Goal: Task Accomplishment & Management: Manage account settings

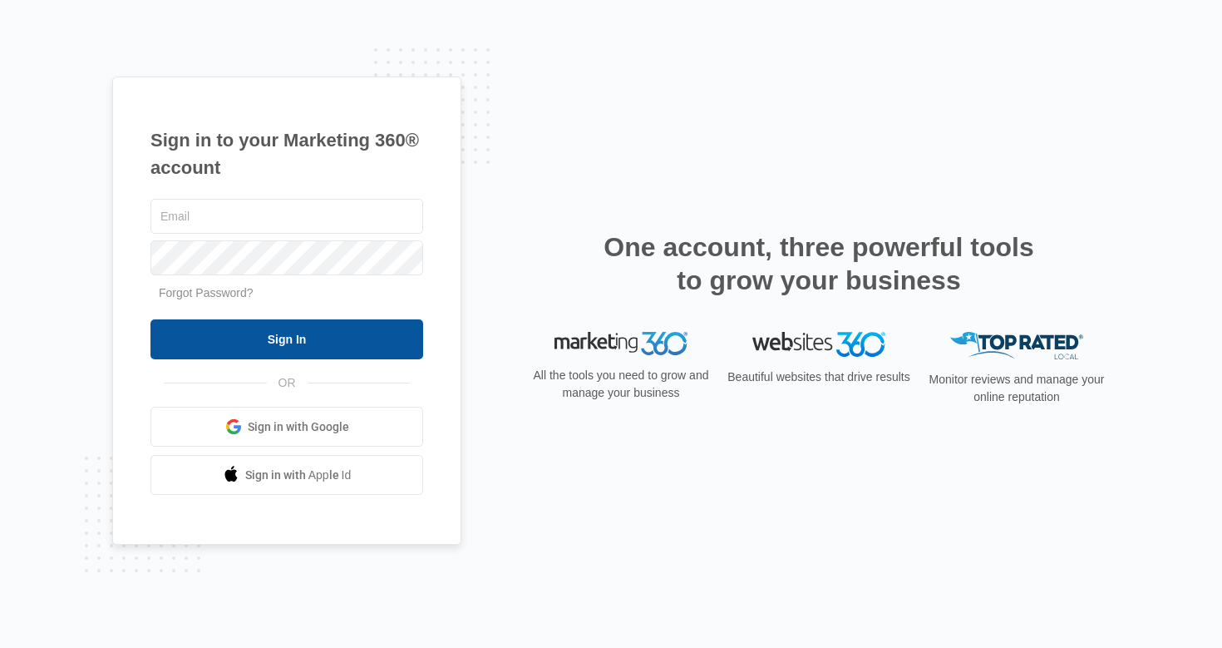
type input "christiharris@christiharris.com"
click at [360, 331] on input "Sign In" at bounding box center [287, 339] width 273 height 40
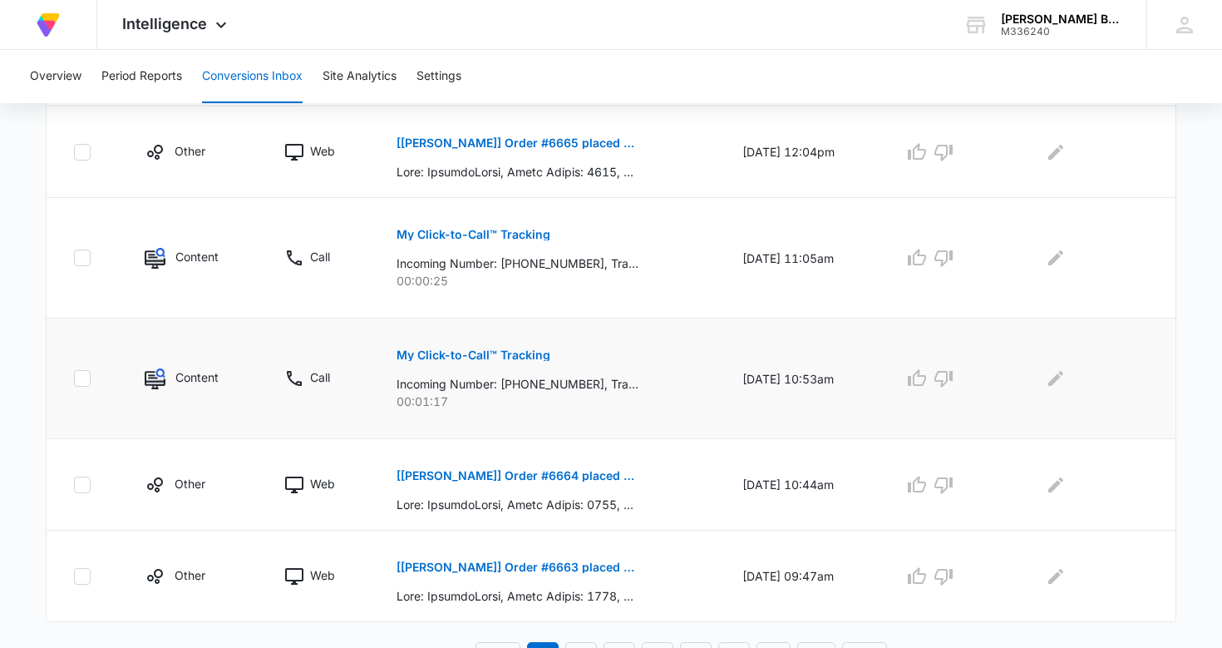
scroll to position [901, 0]
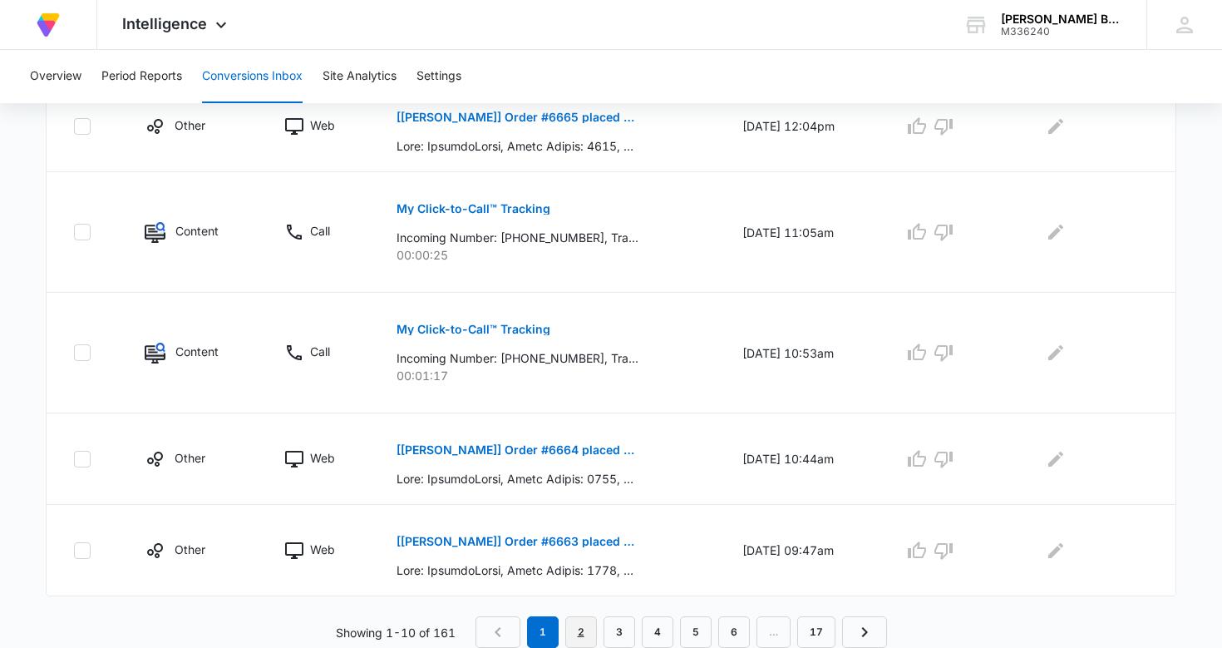
click at [583, 630] on link "2" at bounding box center [581, 632] width 32 height 32
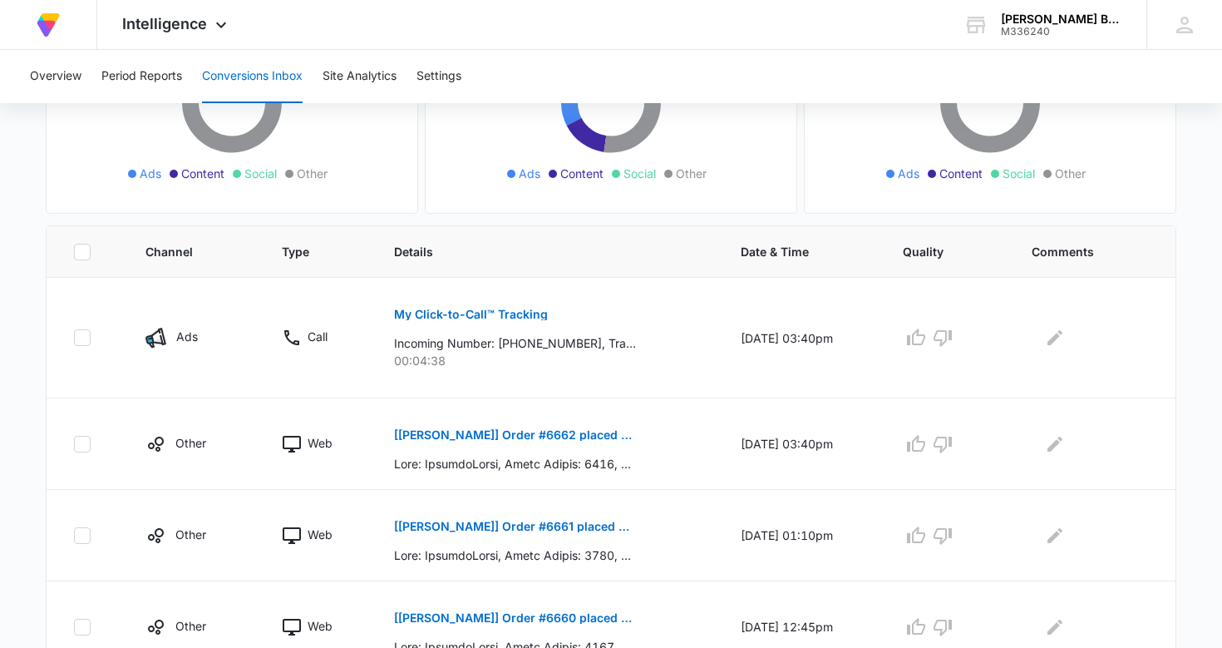
scroll to position [0, 0]
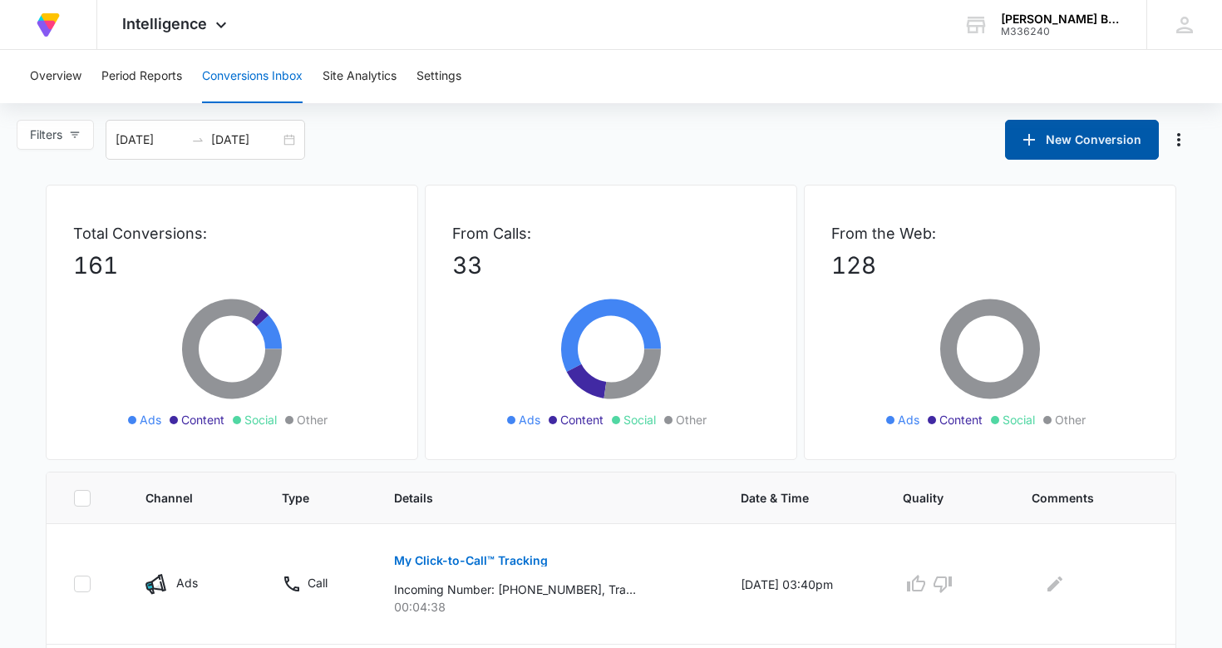
click at [1074, 136] on button "New Conversion" at bounding box center [1082, 140] width 154 height 40
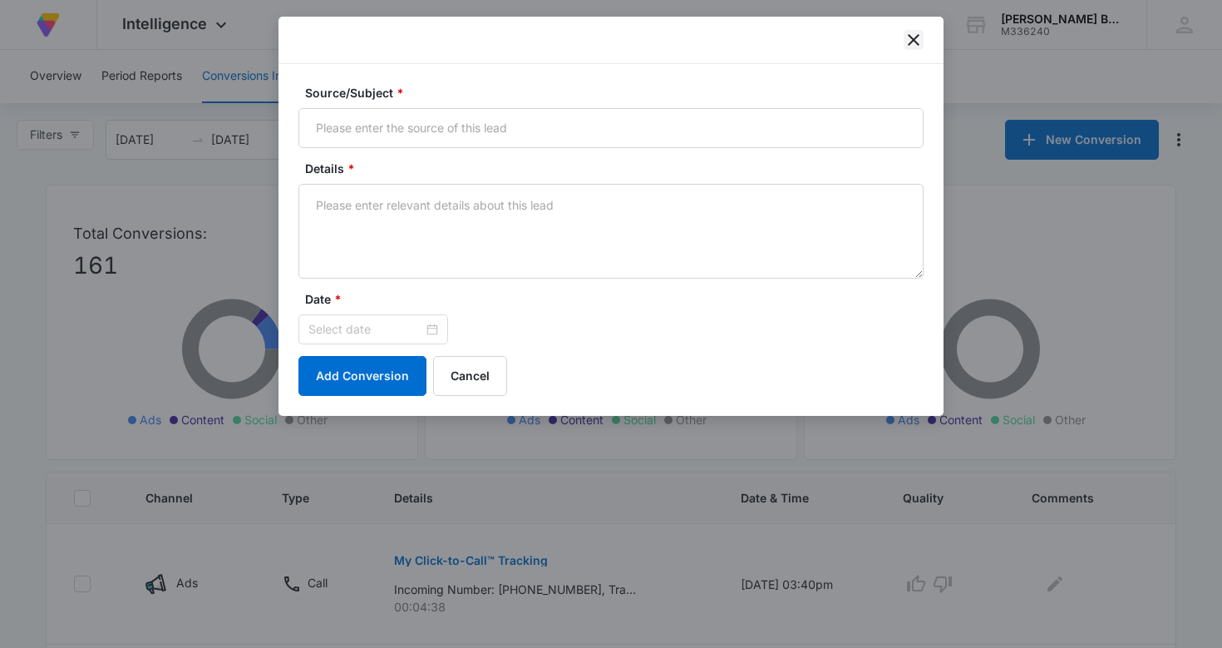
click at [916, 34] on icon "close" at bounding box center [914, 40] width 20 height 20
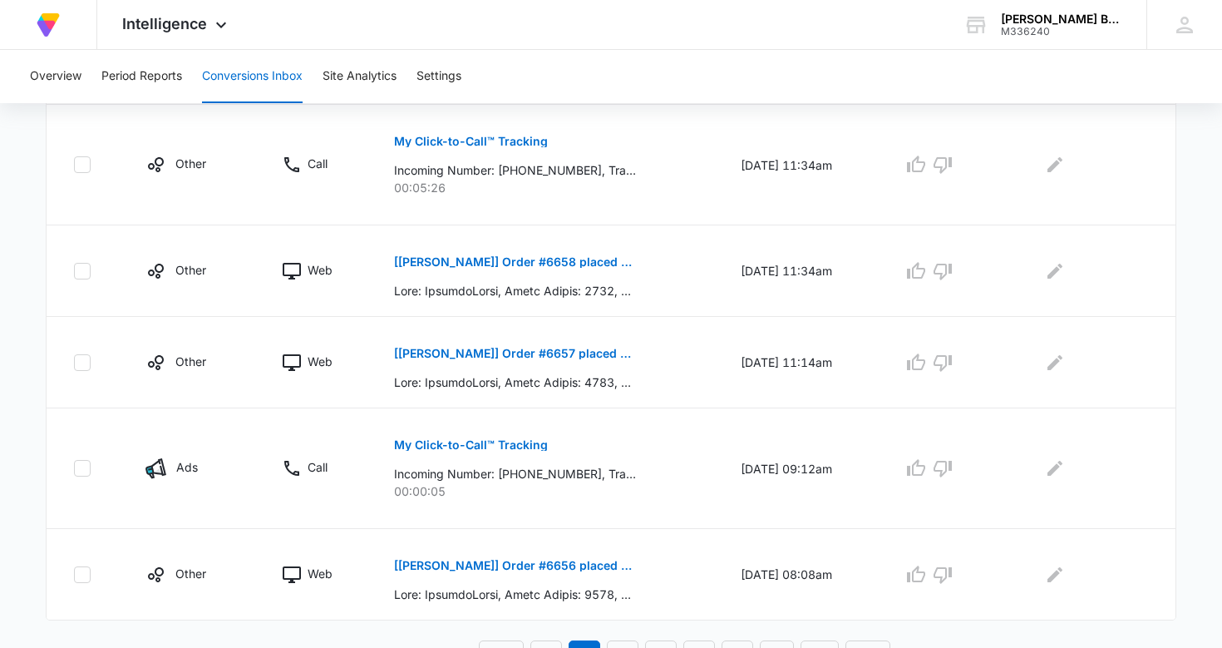
scroll to position [930, 0]
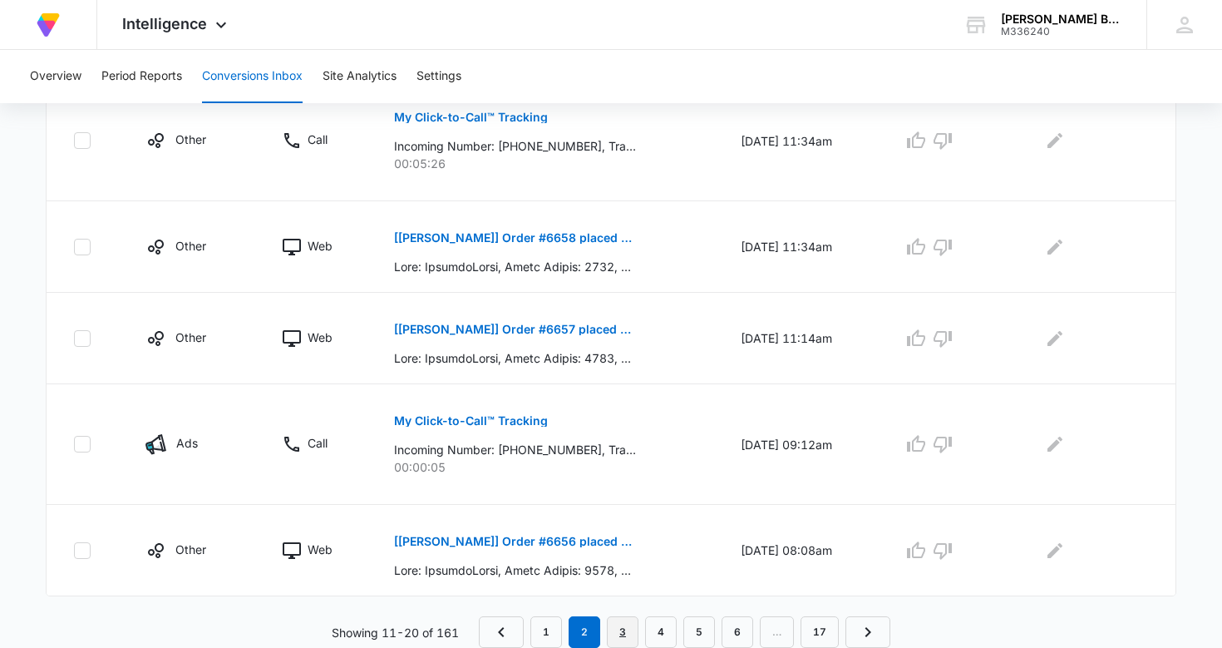
click at [623, 630] on link "3" at bounding box center [623, 632] width 32 height 32
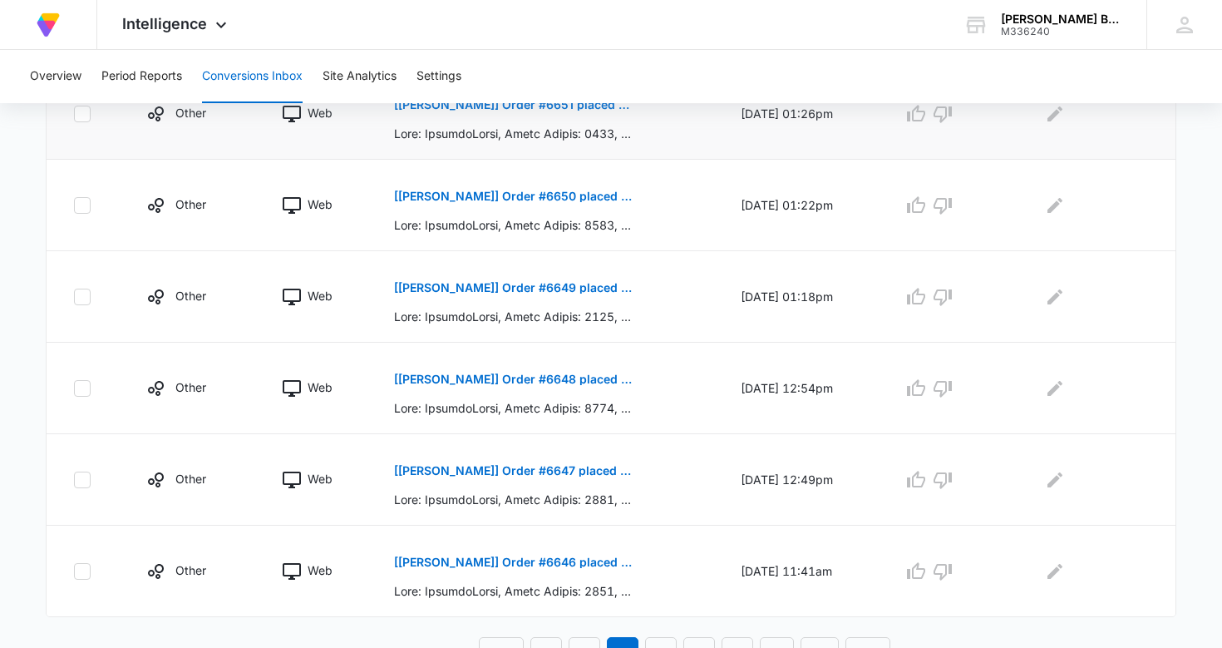
scroll to position [842, 0]
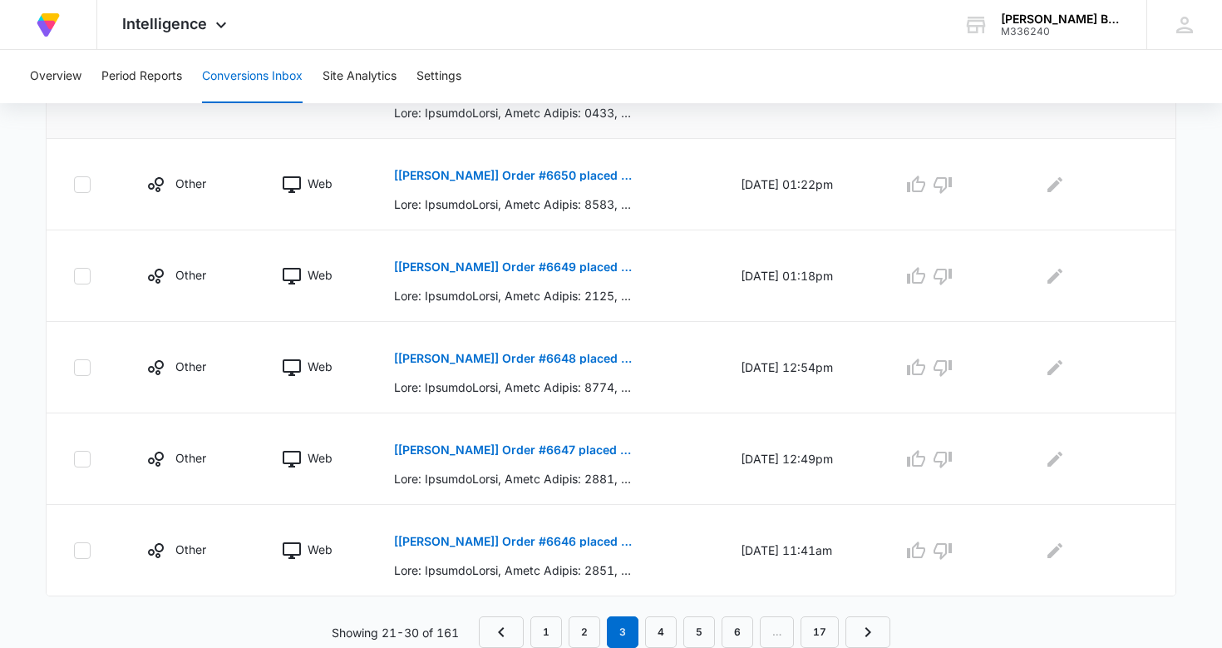
click at [624, 625] on em "3" at bounding box center [623, 632] width 32 height 32
click at [664, 632] on link "4" at bounding box center [661, 632] width 32 height 32
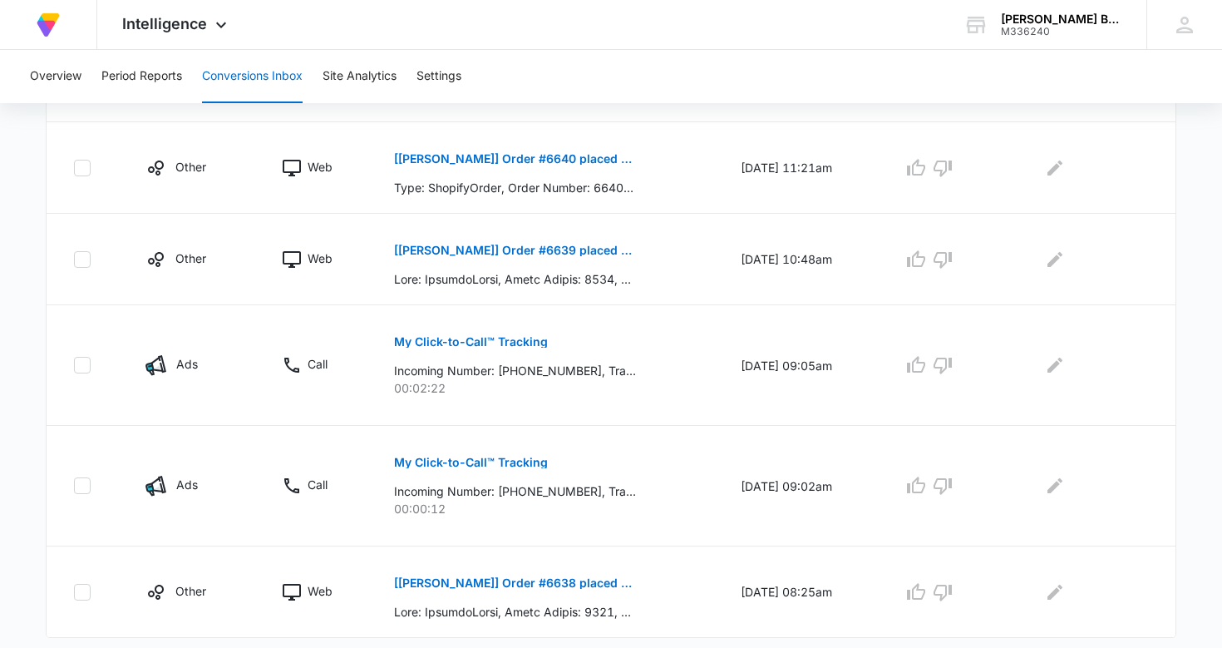
scroll to position [901, 0]
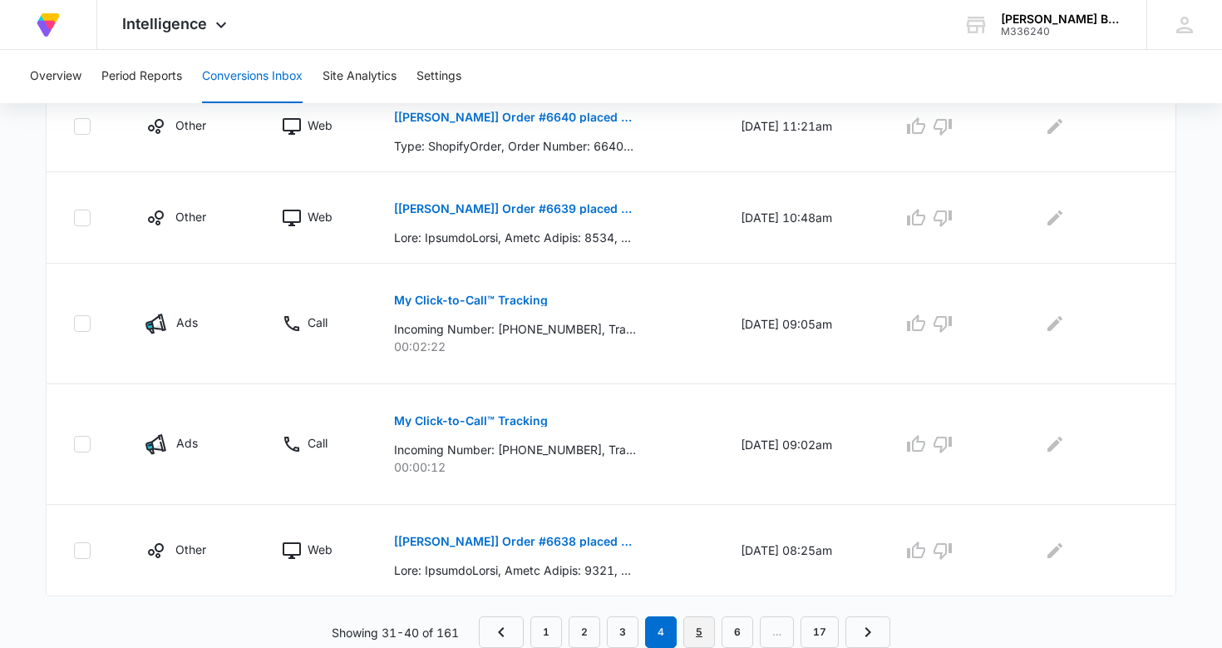
click at [700, 633] on link "5" at bounding box center [700, 632] width 32 height 32
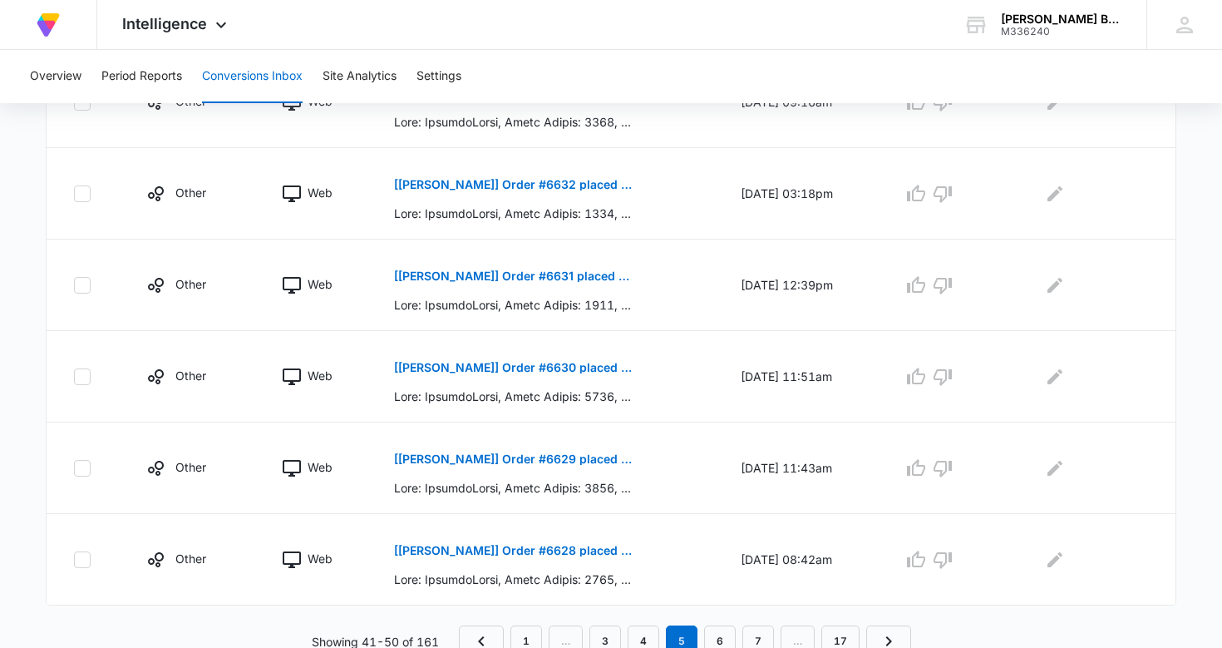
scroll to position [842, 0]
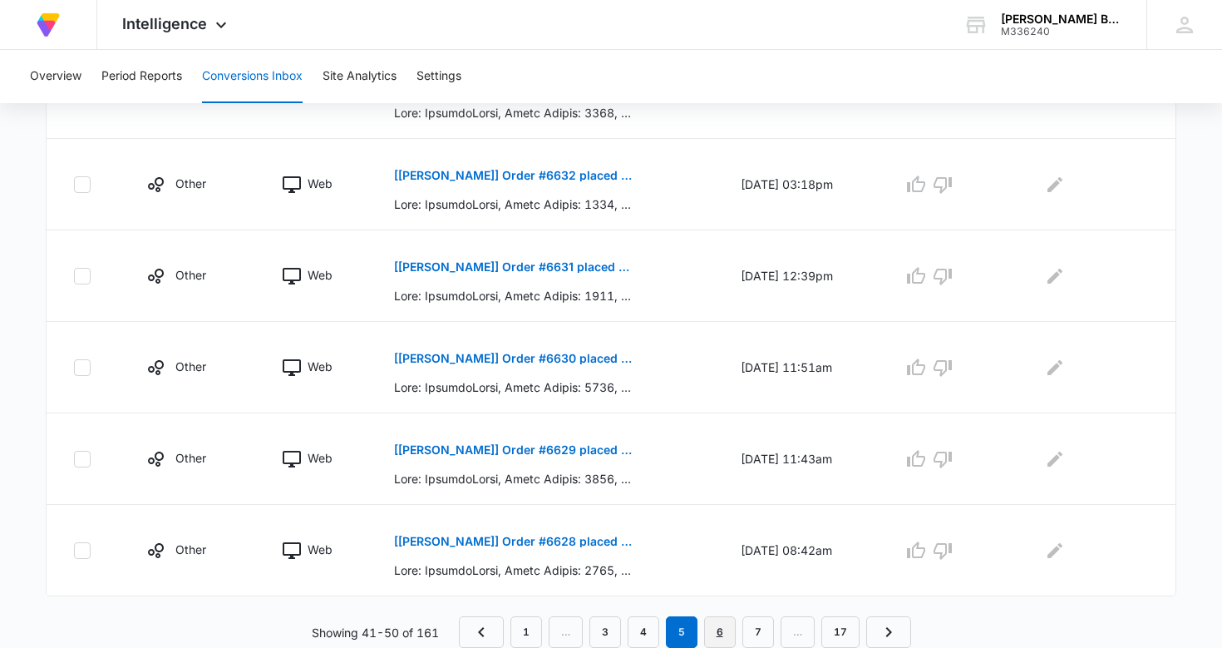
click at [718, 630] on link "6" at bounding box center [720, 632] width 32 height 32
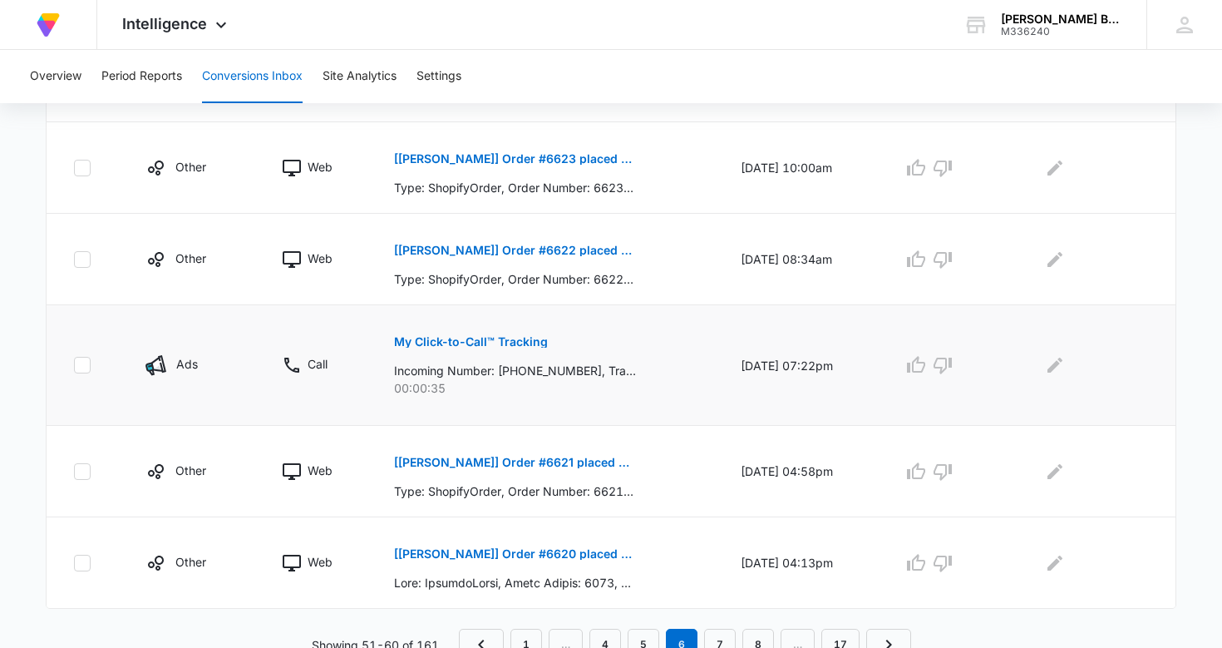
scroll to position [901, 0]
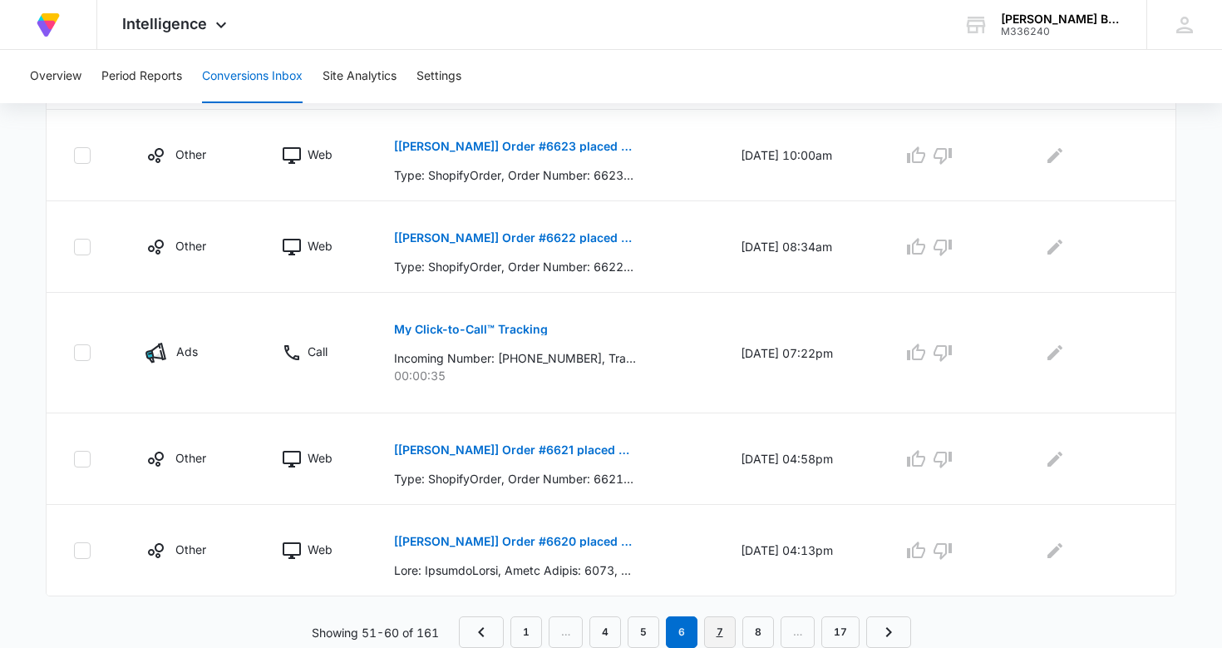
click at [721, 630] on link "7" at bounding box center [720, 632] width 32 height 32
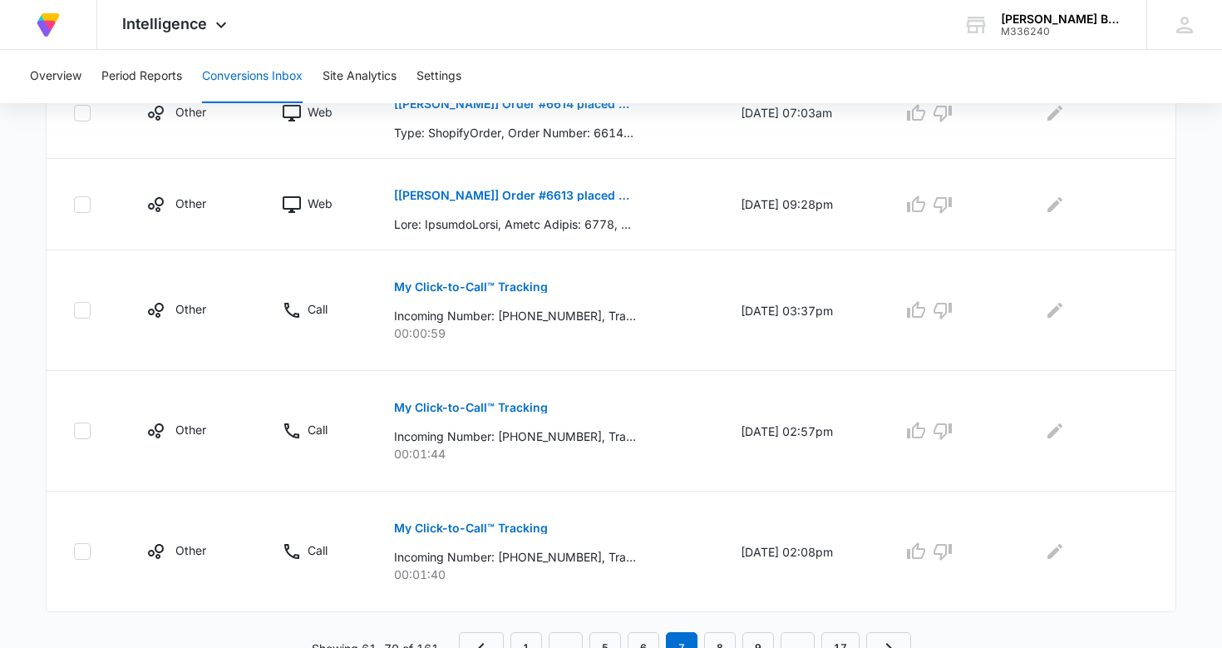
scroll to position [930, 0]
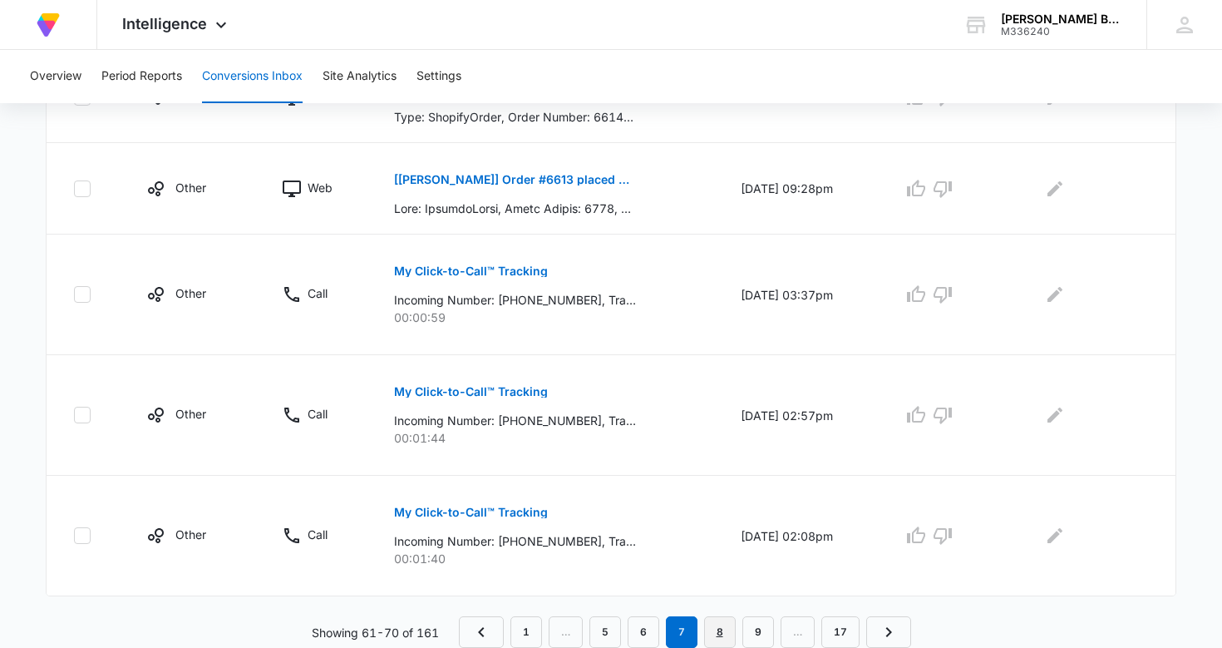
click at [720, 631] on link "8" at bounding box center [720, 632] width 32 height 32
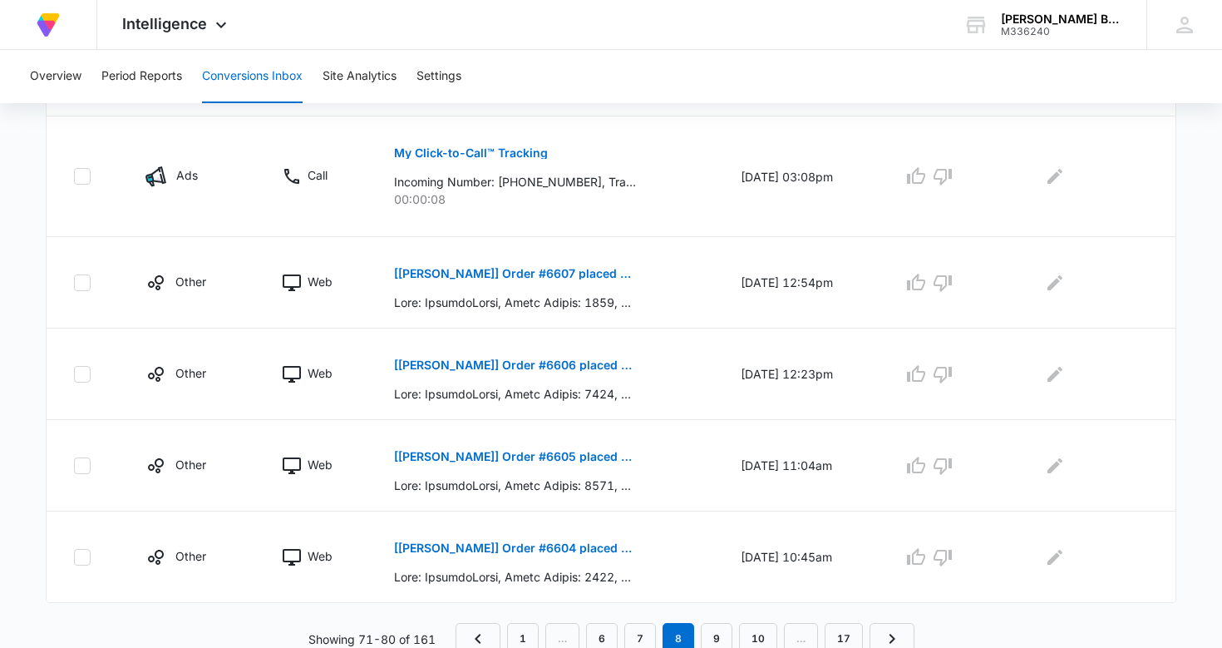
scroll to position [872, 0]
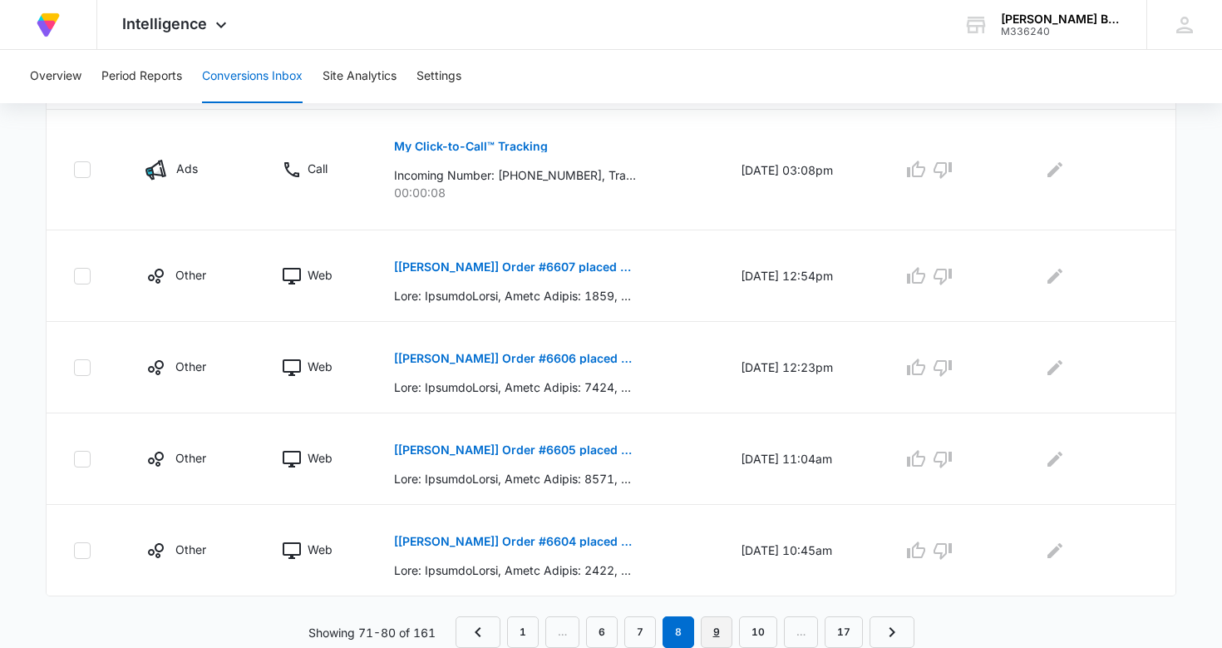
click at [723, 630] on link "9" at bounding box center [717, 632] width 32 height 32
click at [717, 634] on link "10" at bounding box center [717, 632] width 38 height 32
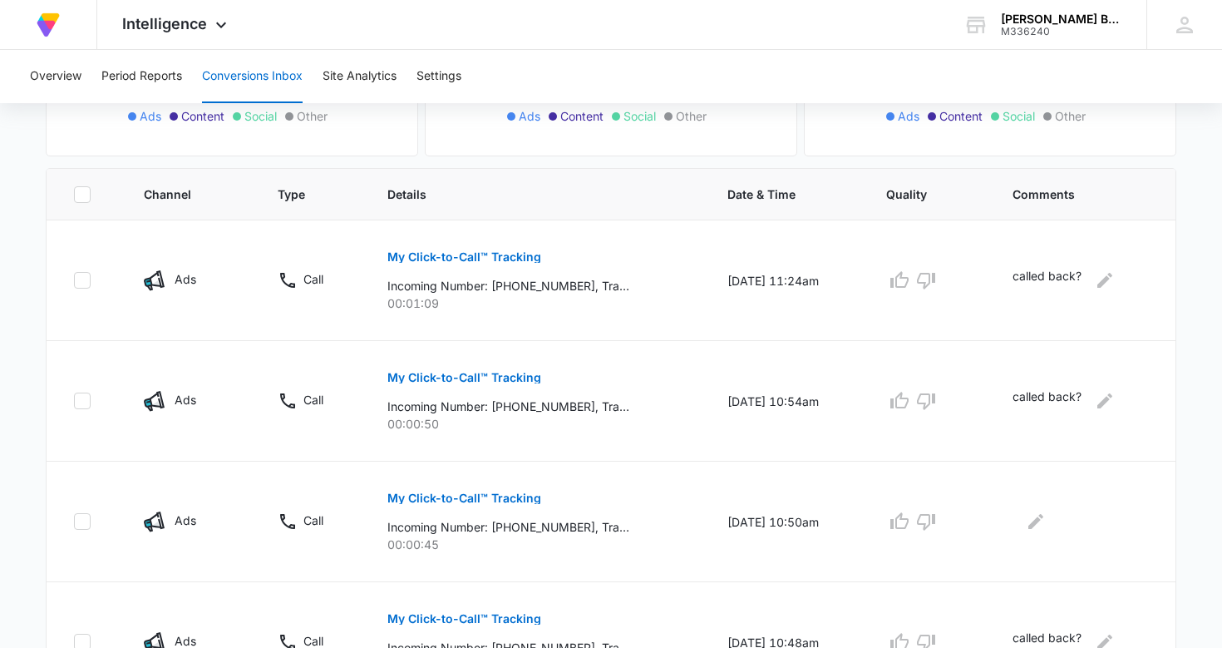
scroll to position [0, 0]
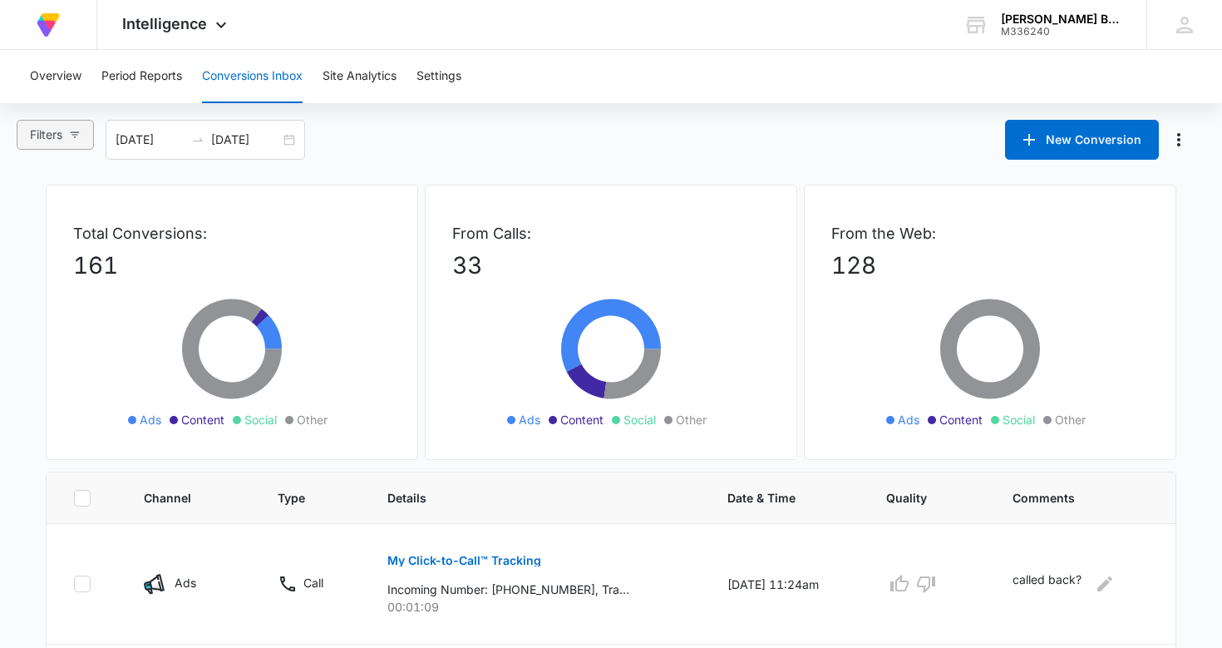
click at [76, 133] on icon "button" at bounding box center [75, 135] width 12 height 12
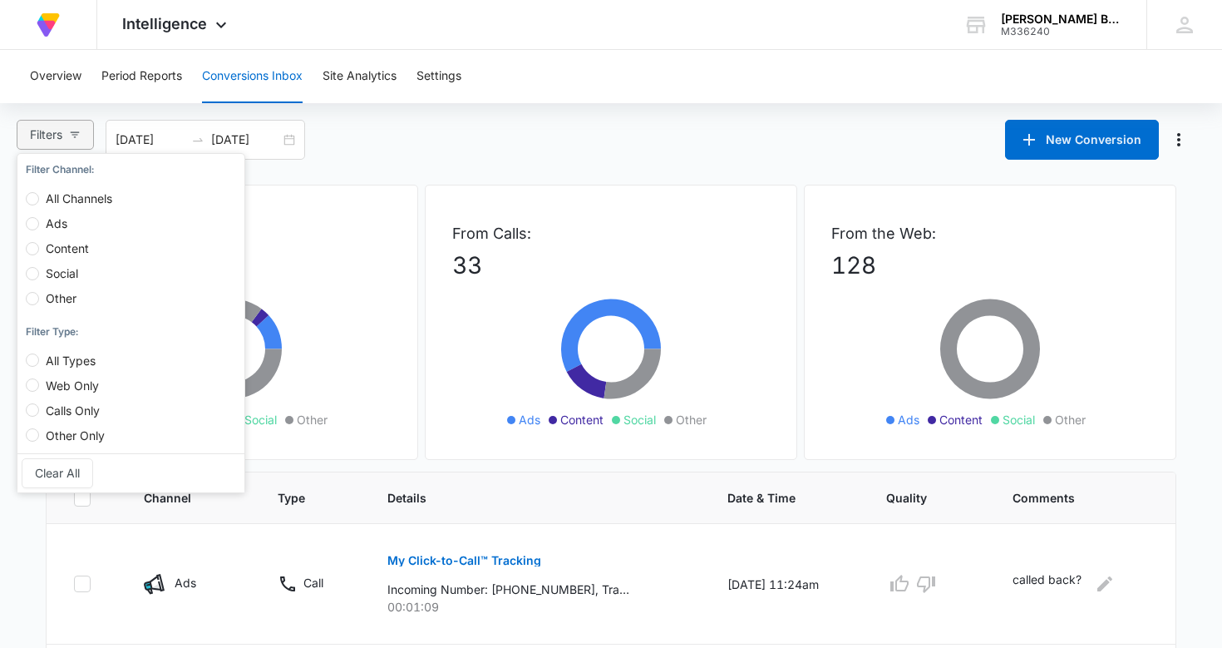
click at [76, 133] on icon "button" at bounding box center [75, 135] width 12 height 12
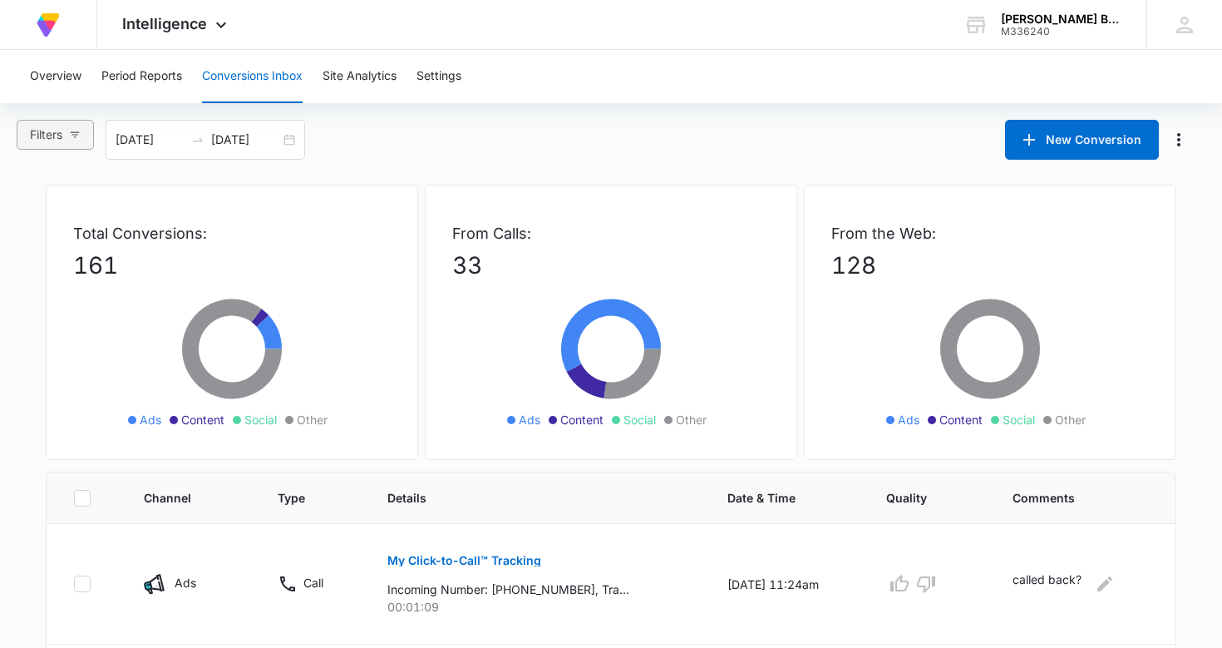
click at [76, 133] on icon "button" at bounding box center [75, 135] width 12 height 12
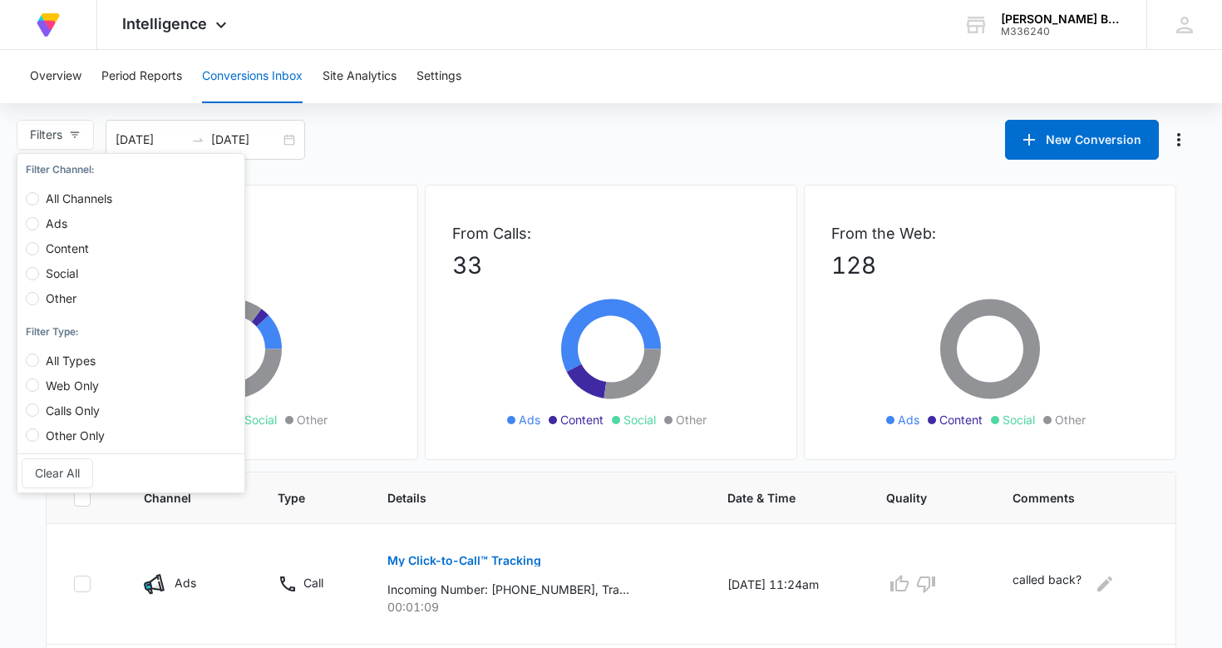
click at [97, 201] on span "All Channels" at bounding box center [79, 198] width 80 height 14
click at [39, 201] on input "All Channels" at bounding box center [32, 198] width 13 height 13
radio input "true"
click at [380, 388] on div "Total Conversions: 161 Ads Content Social Other" at bounding box center [232, 322] width 373 height 275
